Goal: Information Seeking & Learning: Learn about a topic

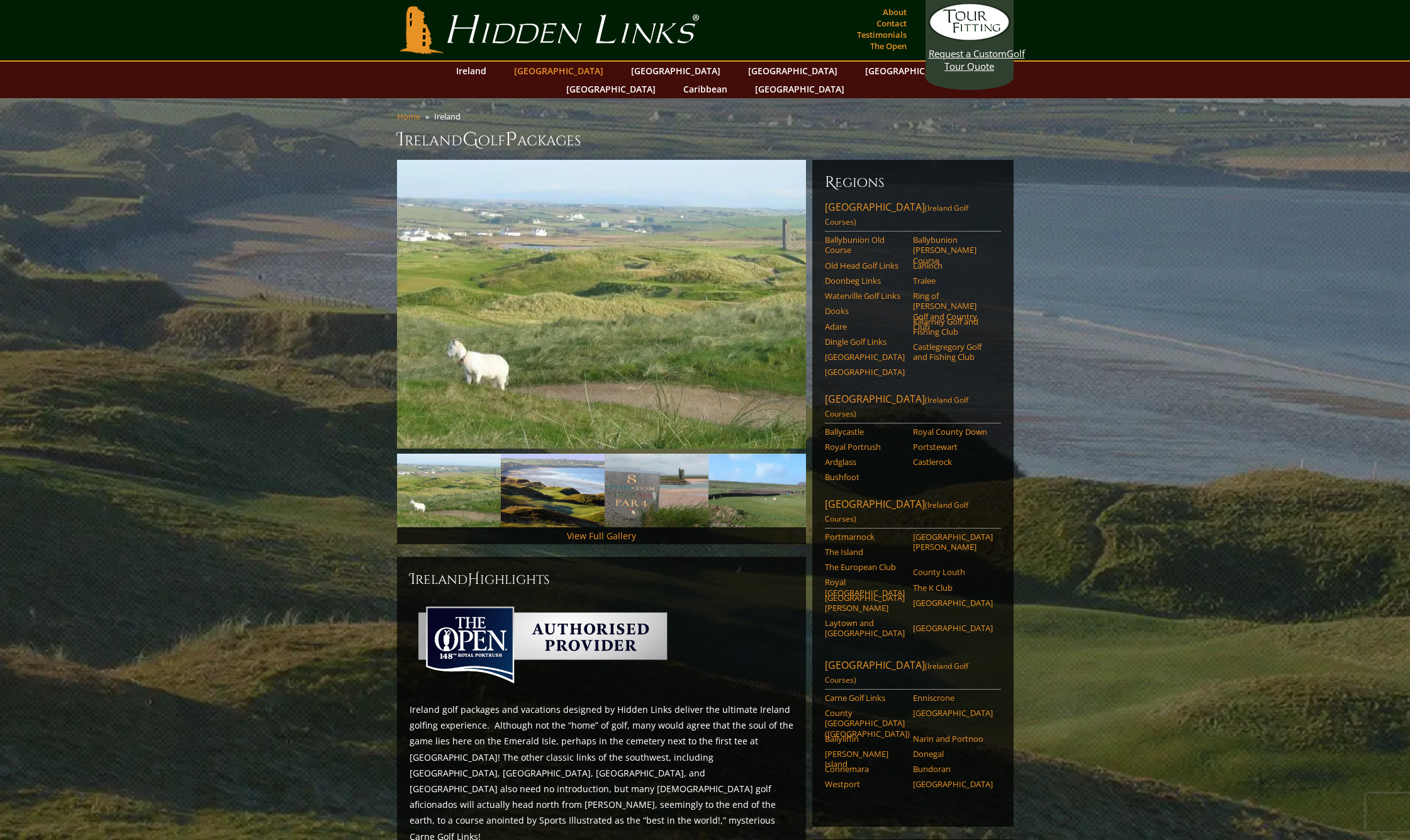
click at [567, 69] on link "[GEOGRAPHIC_DATA]" at bounding box center [558, 70] width 102 height 18
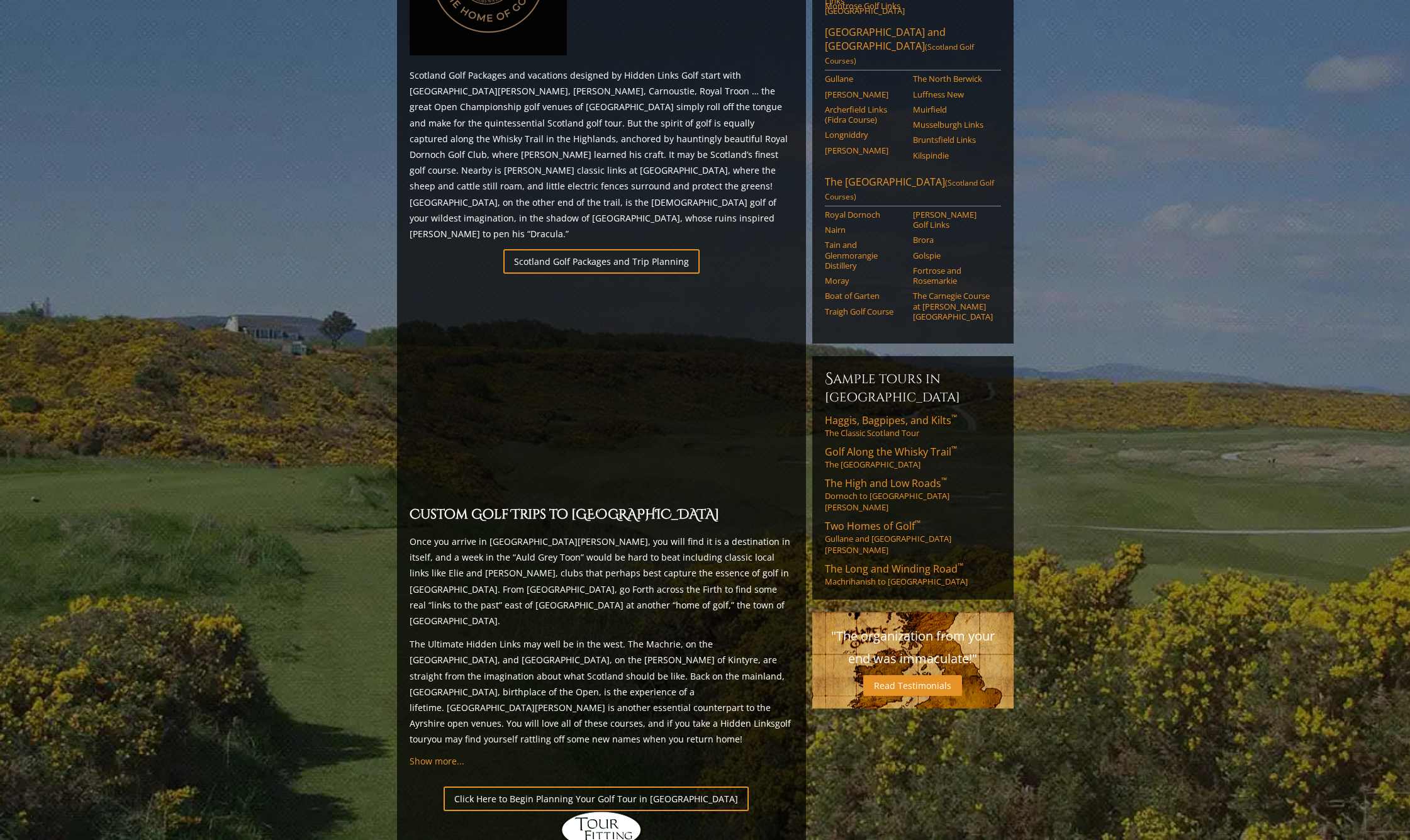
scroll to position [717, 0]
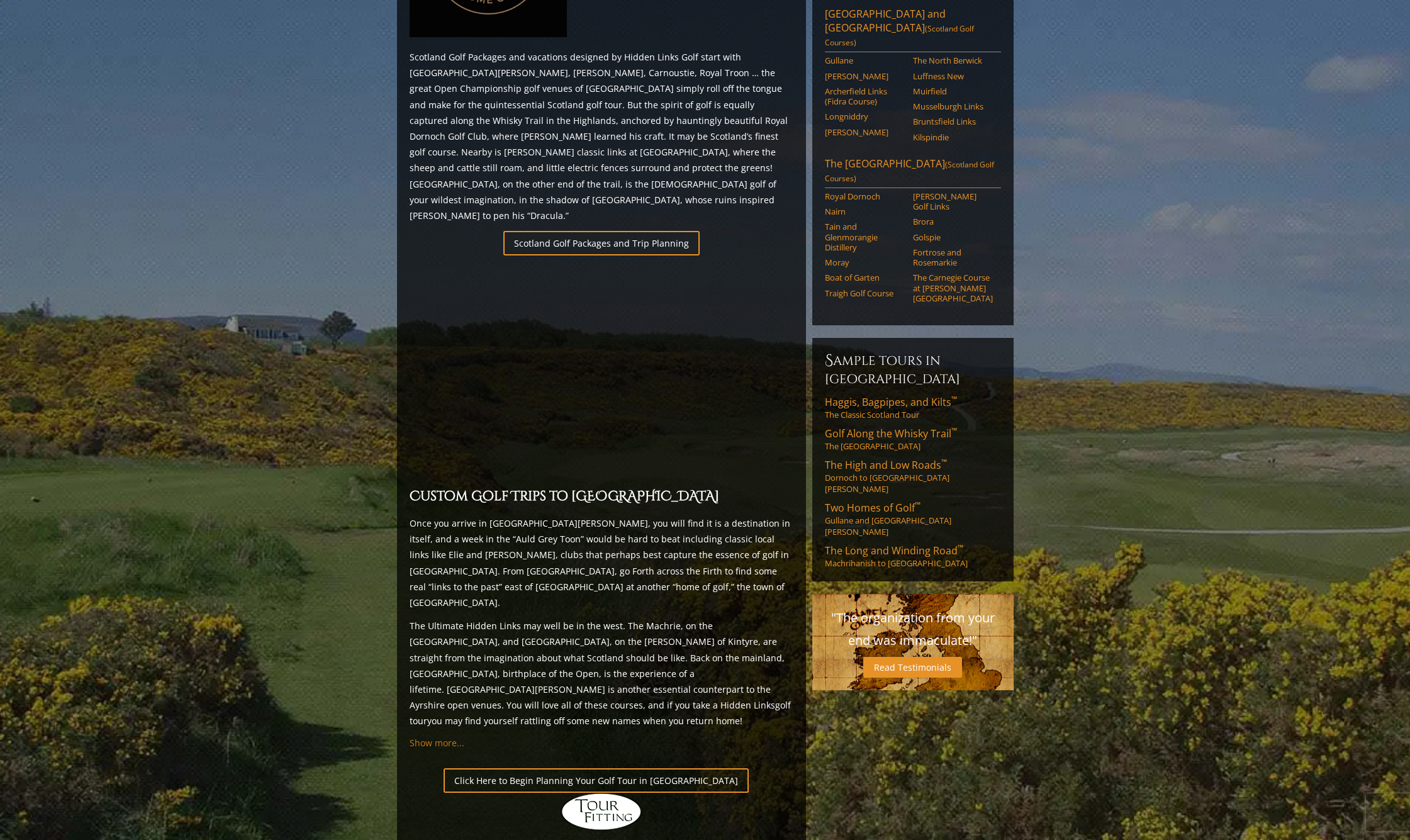
click at [440, 736] on span "Show more..." at bounding box center [436, 742] width 54 height 12
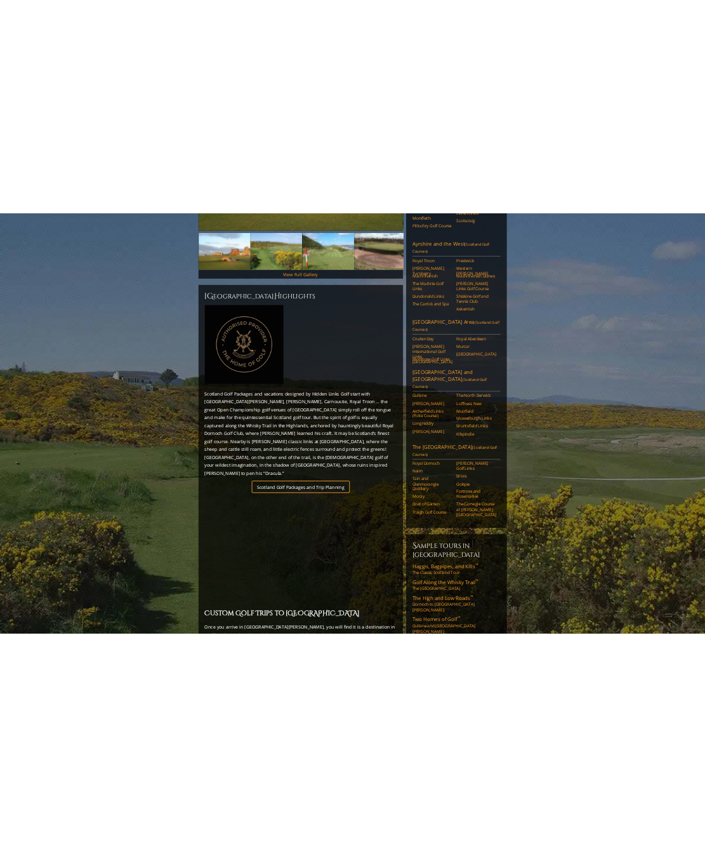
scroll to position [411, 0]
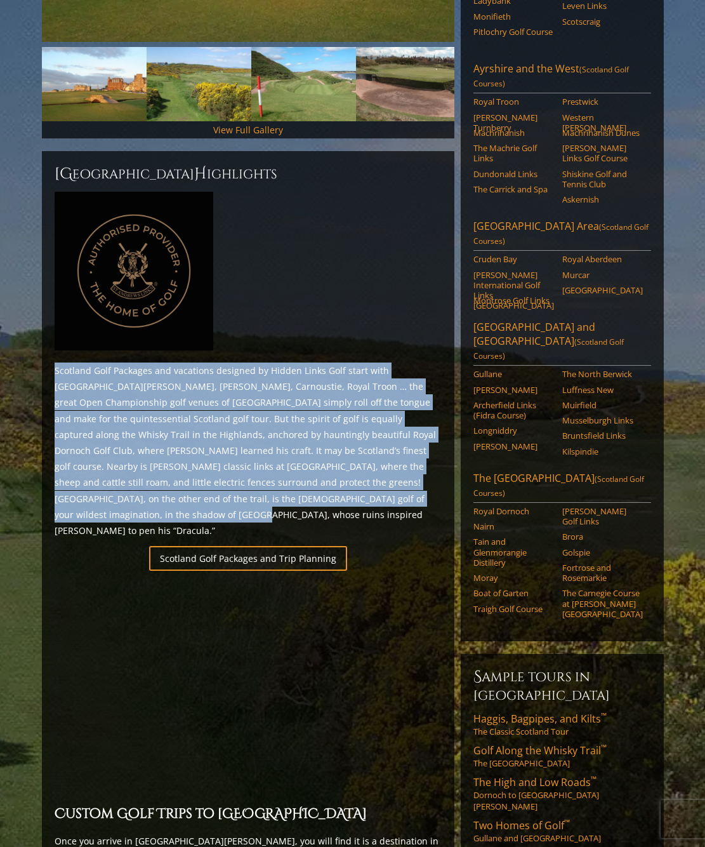
drag, startPoint x: 50, startPoint y: 350, endPoint x: 323, endPoint y: 486, distance: 304.1
copy p "Scotland Golf Packages and vacations designed by Hidden Links Golf start with S…"
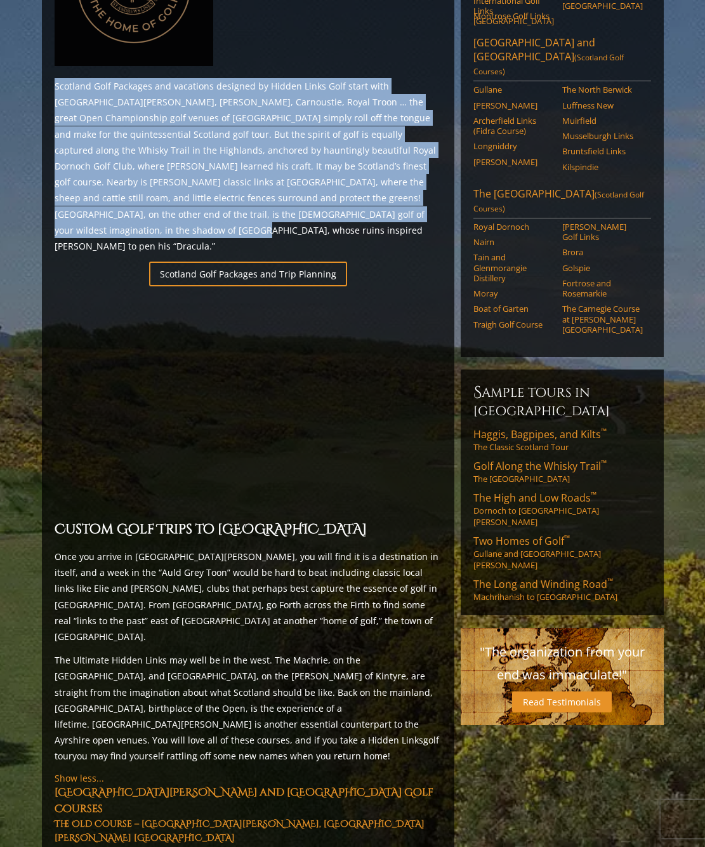
scroll to position [699, 0]
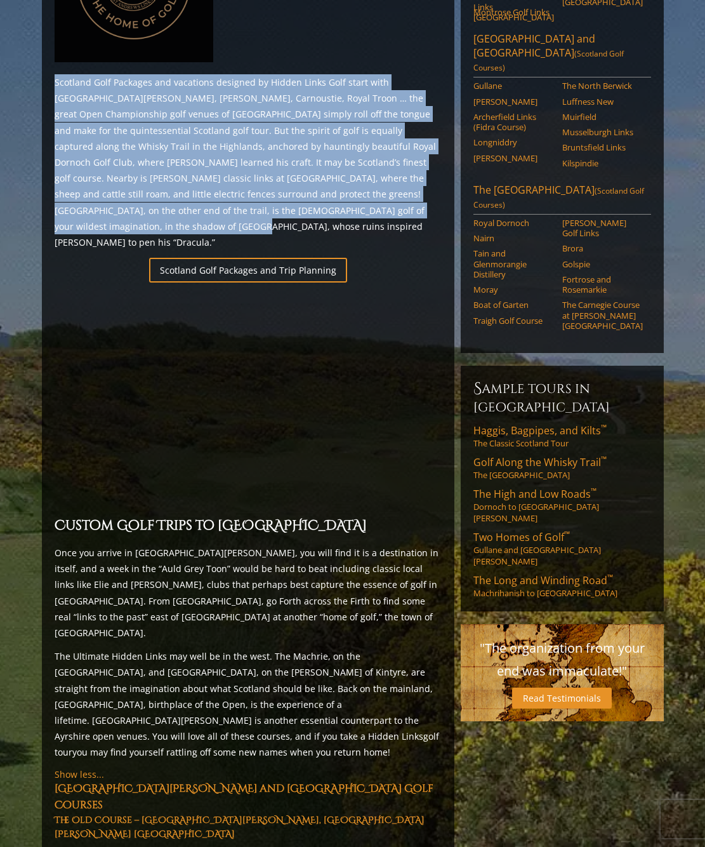
drag, startPoint x: 56, startPoint y: 479, endPoint x: 309, endPoint y: 671, distance: 317.2
copy div "Custom Golf Trips to Scotland Once you arrive in St. Andrews, you will find it …"
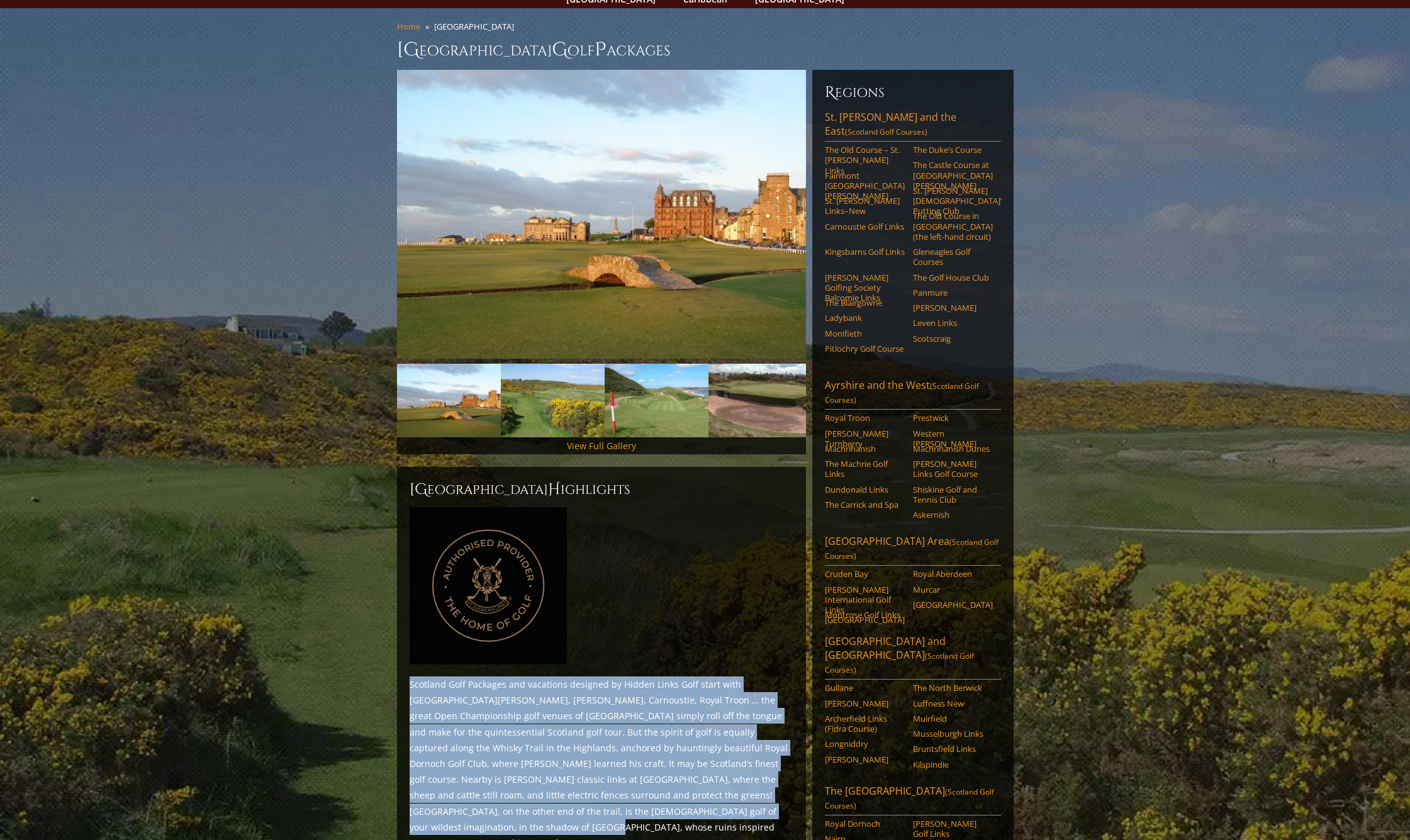
scroll to position [38, 0]
